Goal: Navigation & Orientation: Find specific page/section

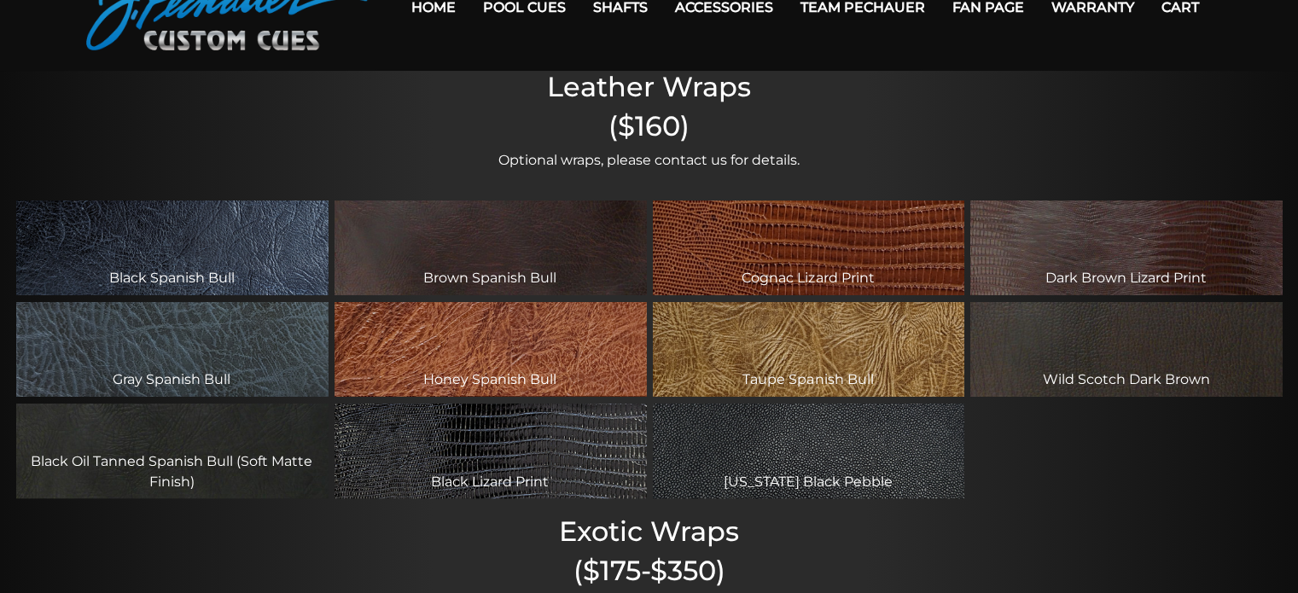
scroll to position [91, 0]
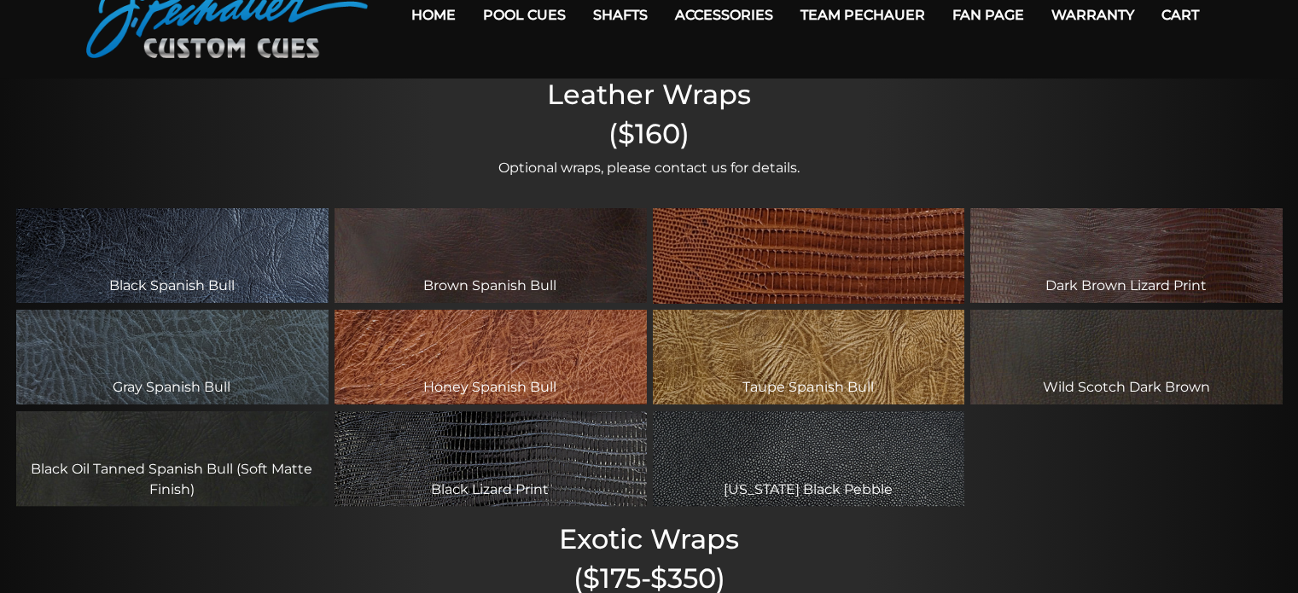
click at [821, 275] on div "Cognac Lizard Print" at bounding box center [808, 255] width 311 height 95
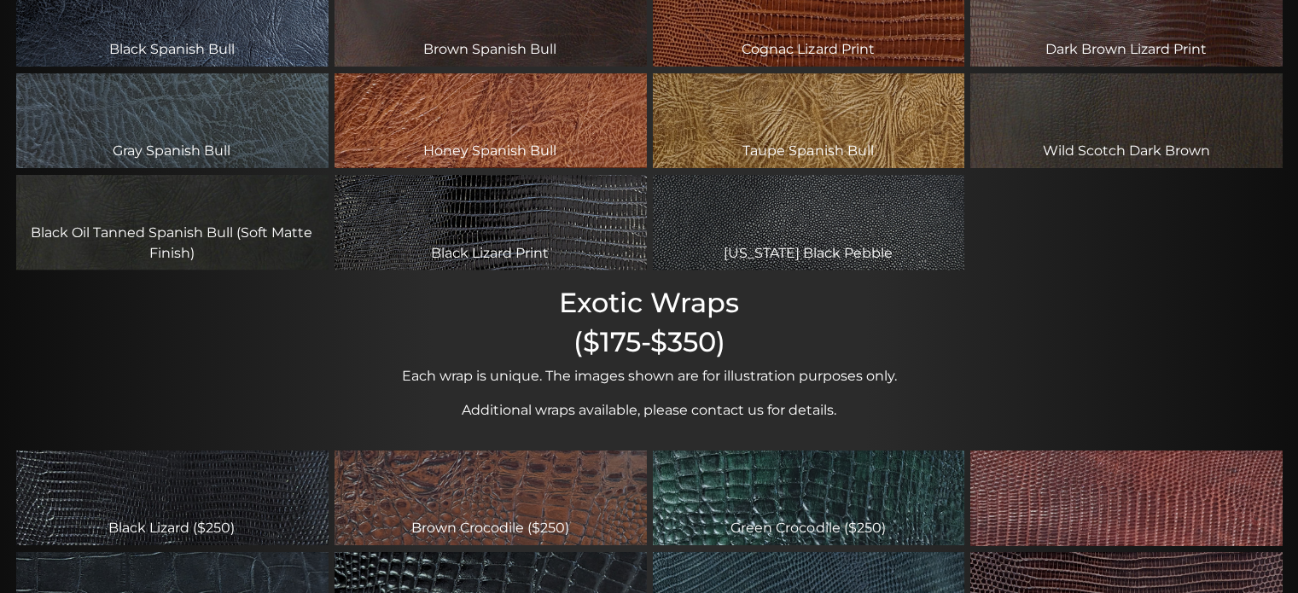
scroll to position [0, 0]
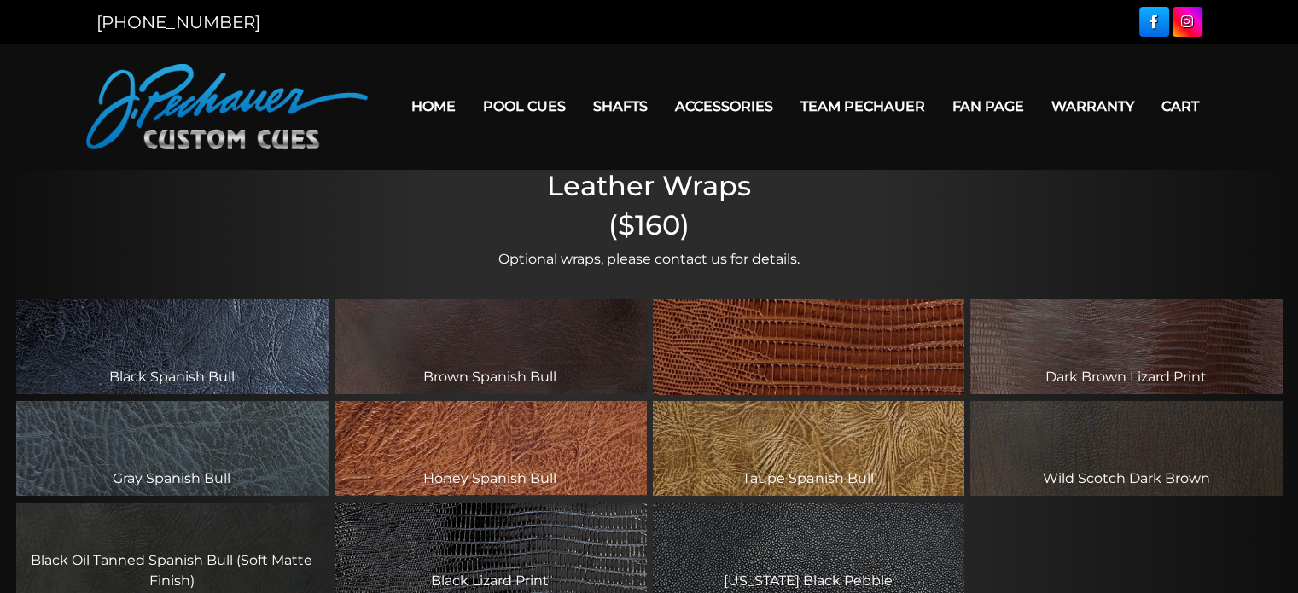
click at [782, 373] on div "Cognac Lizard Print" at bounding box center [808, 346] width 311 height 95
click at [811, 387] on div "Cognac Lizard Print" at bounding box center [808, 346] width 311 height 95
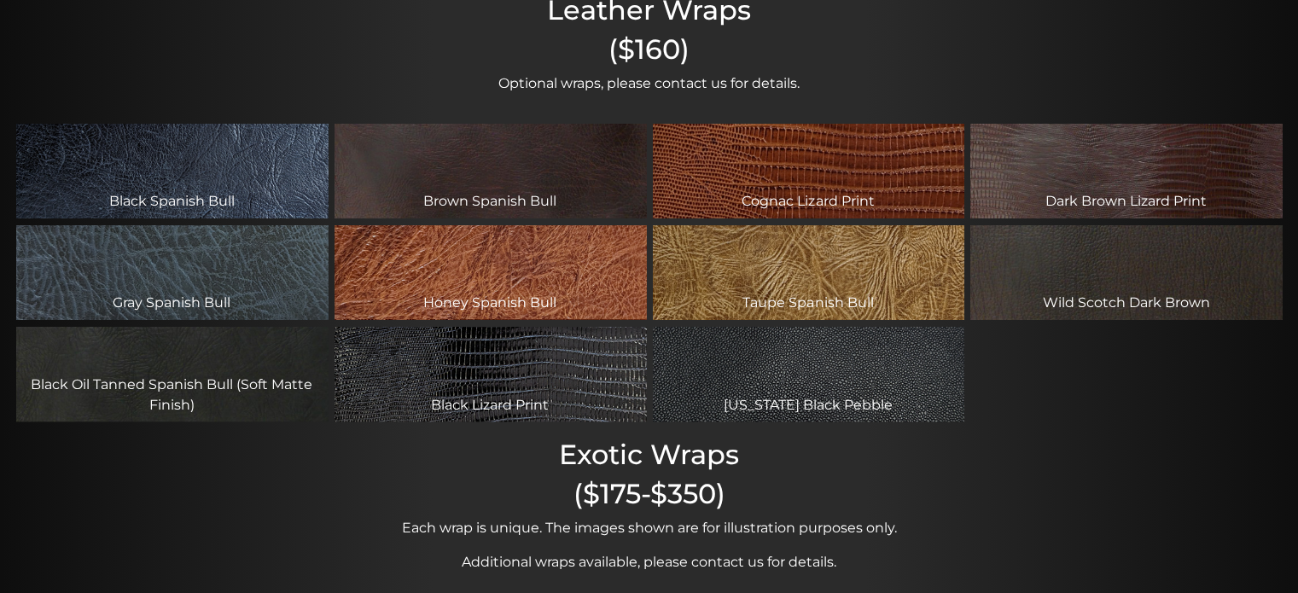
scroll to position [71, 0]
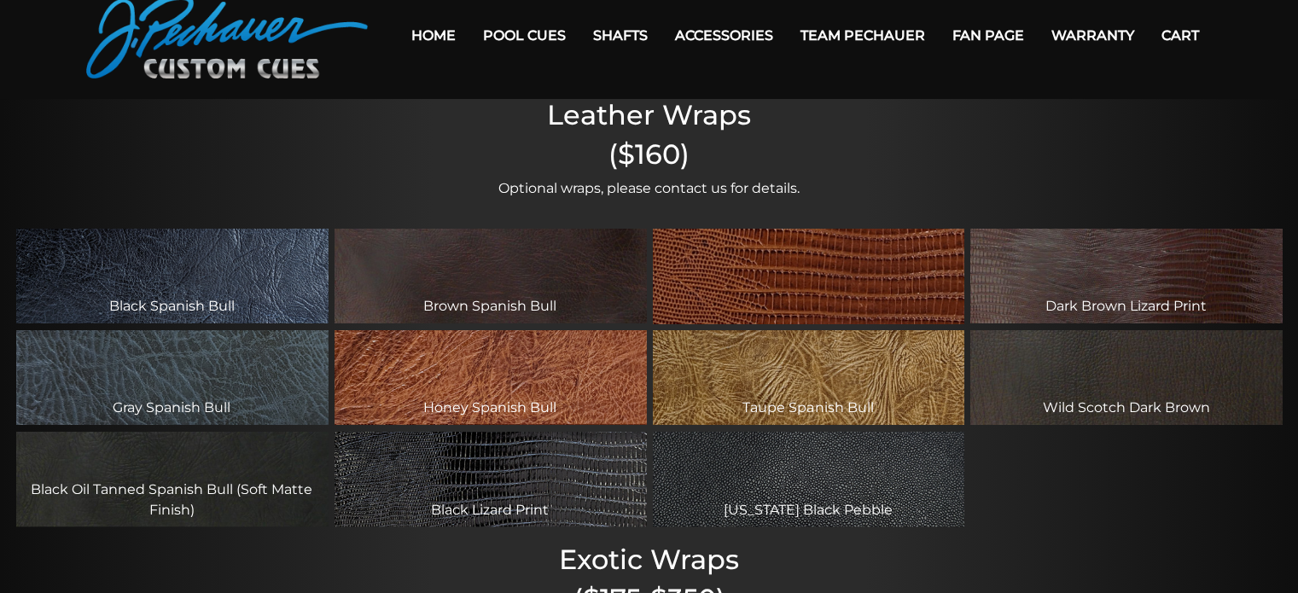
click at [814, 301] on div "Cognac Lizard Print" at bounding box center [808, 276] width 311 height 95
